Goal: Information Seeking & Learning: Check status

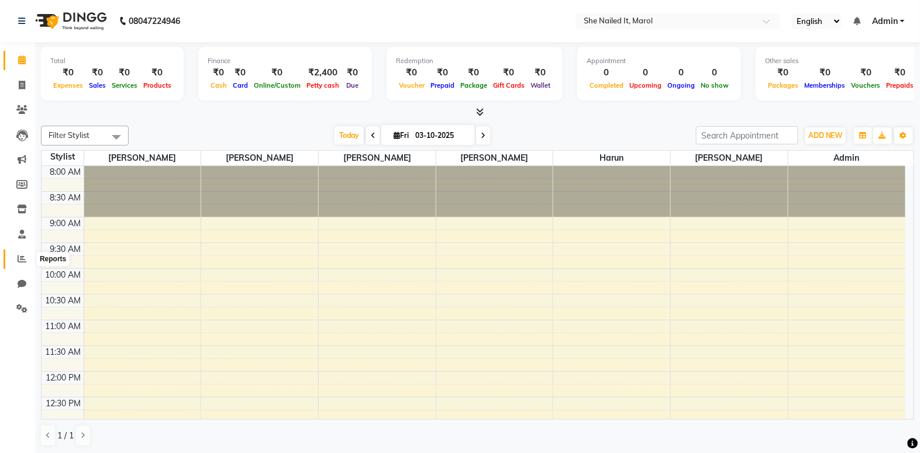
click at [22, 256] on icon at bounding box center [22, 259] width 9 height 9
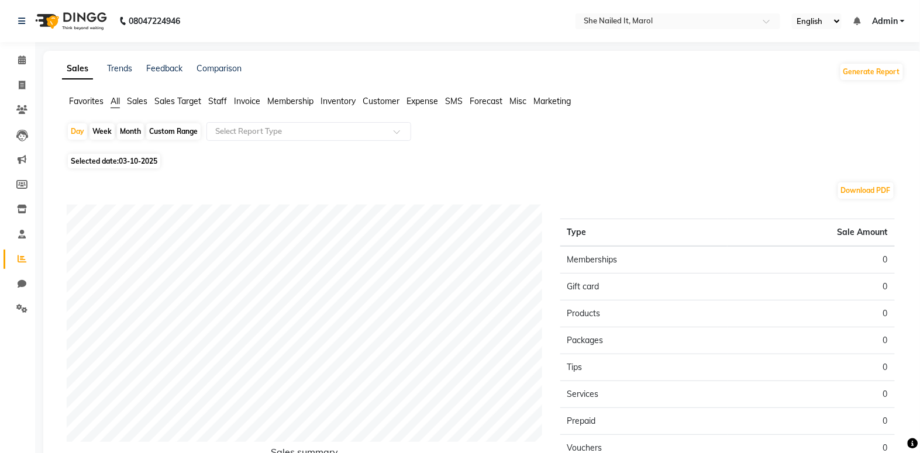
click at [122, 133] on div "Month" at bounding box center [130, 131] width 27 height 16
select select "10"
select select "2025"
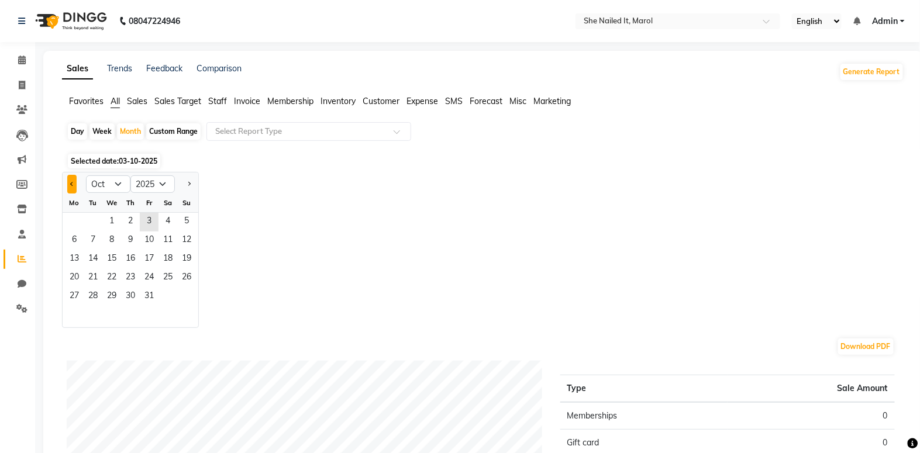
click at [68, 185] on button "Previous month" at bounding box center [71, 184] width 9 height 19
select select "9"
click at [86, 293] on span "30" at bounding box center [93, 297] width 19 height 19
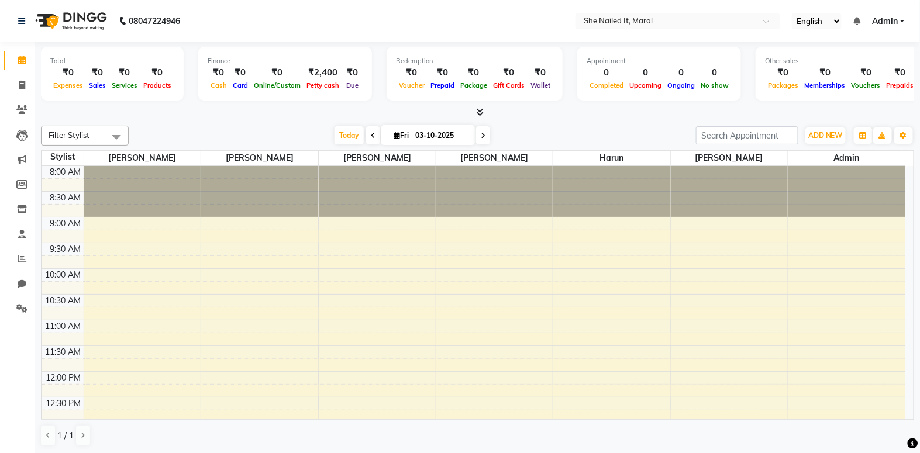
click at [473, 111] on span at bounding box center [478, 112] width 12 height 12
